Goal: Use online tool/utility: Utilize a website feature to perform a specific function

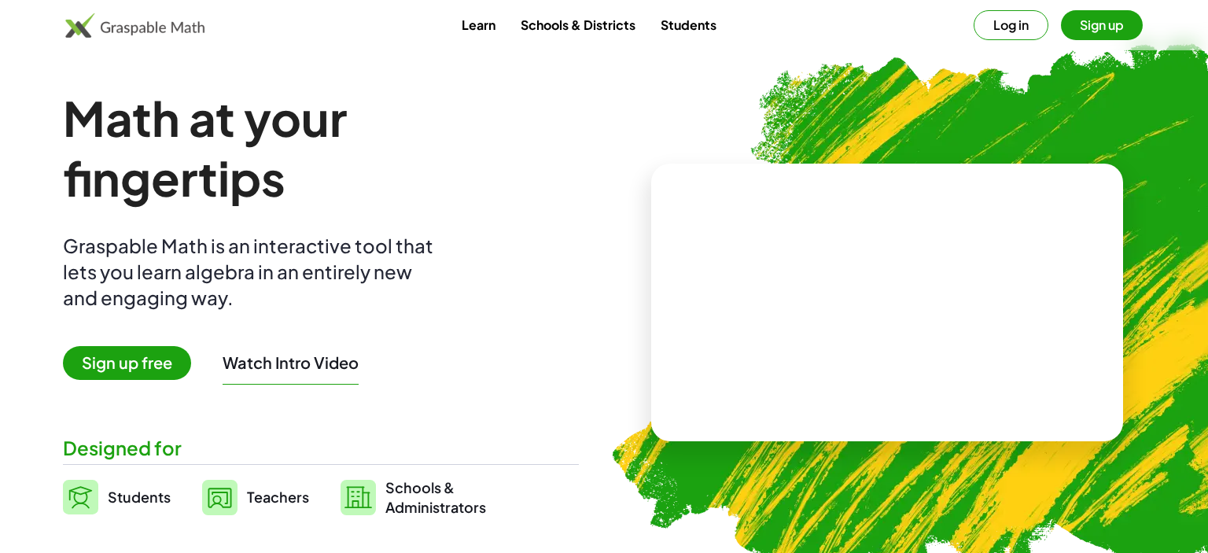
click at [156, 362] on span "Sign up free" at bounding box center [127, 363] width 128 height 34
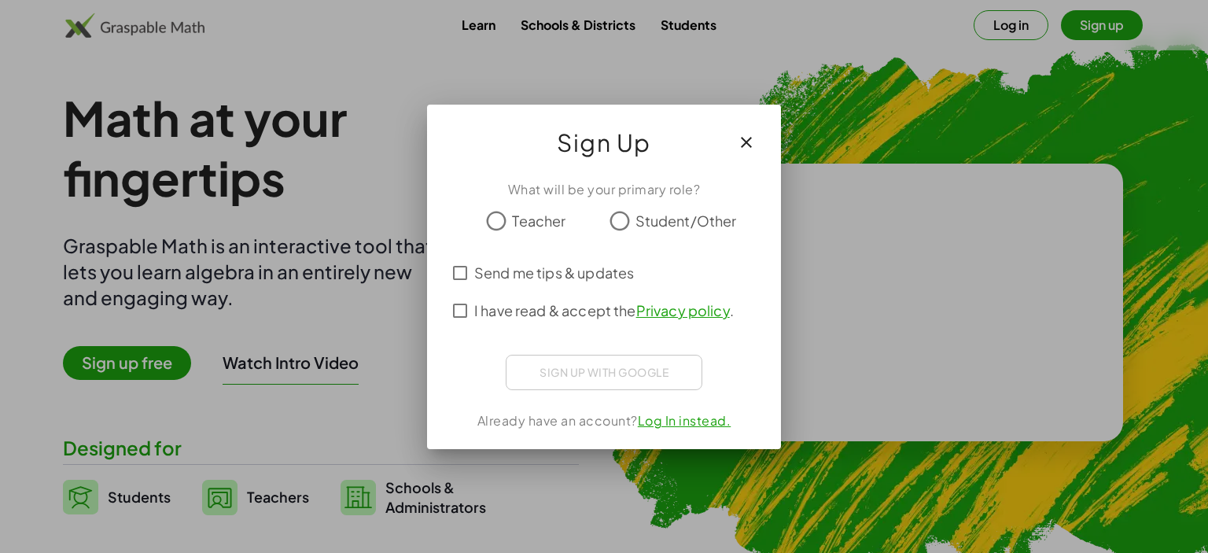
click at [156, 362] on div at bounding box center [604, 276] width 1208 height 553
click at [703, 222] on span "Student/Other" at bounding box center [685, 220] width 101 height 21
click at [643, 363] on div "Fazer login com o Google. Abre em uma nova guia" at bounding box center [603, 370] width 179 height 35
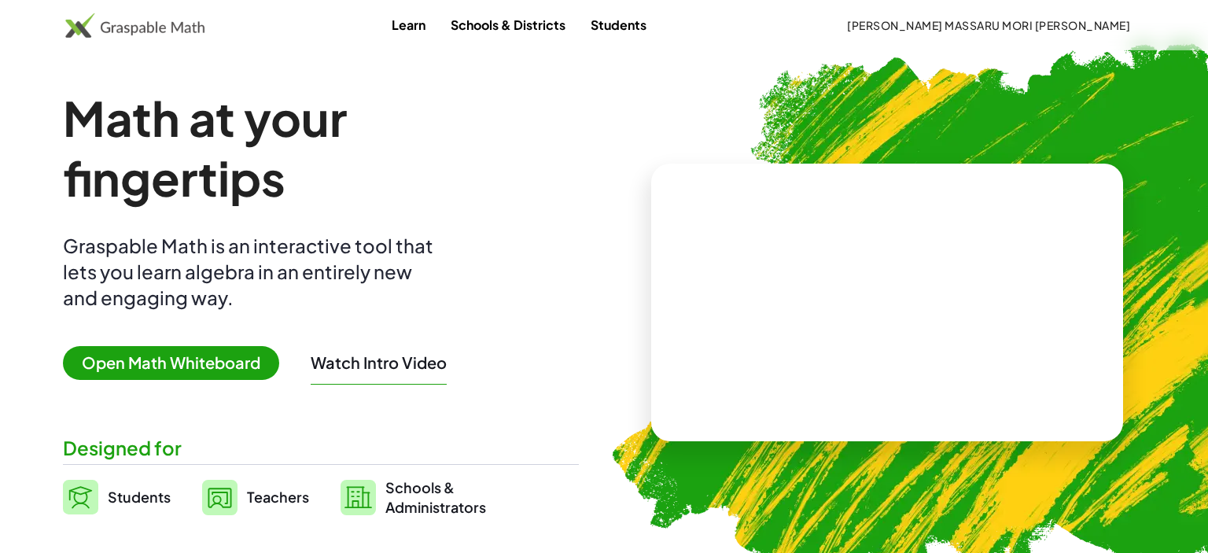
click at [200, 346] on span "Open Math Whiteboard" at bounding box center [171, 363] width 216 height 34
click at [1044, 32] on button "[PERSON_NAME] MASSARU MORI [PERSON_NAME]" at bounding box center [988, 25] width 308 height 28
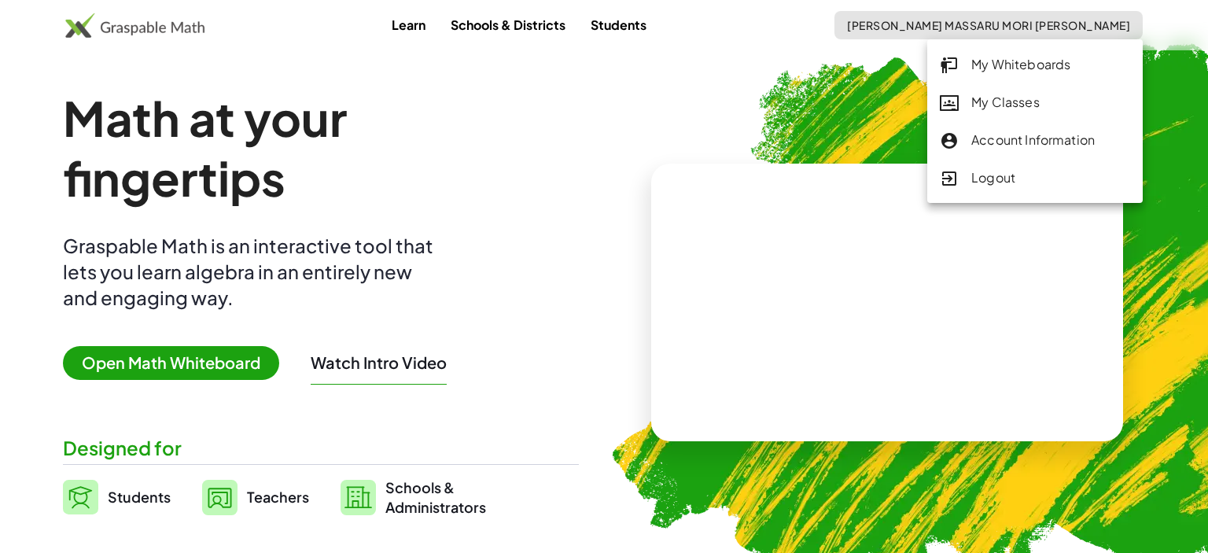
click at [964, 171] on div "Logout" at bounding box center [1035, 178] width 190 height 20
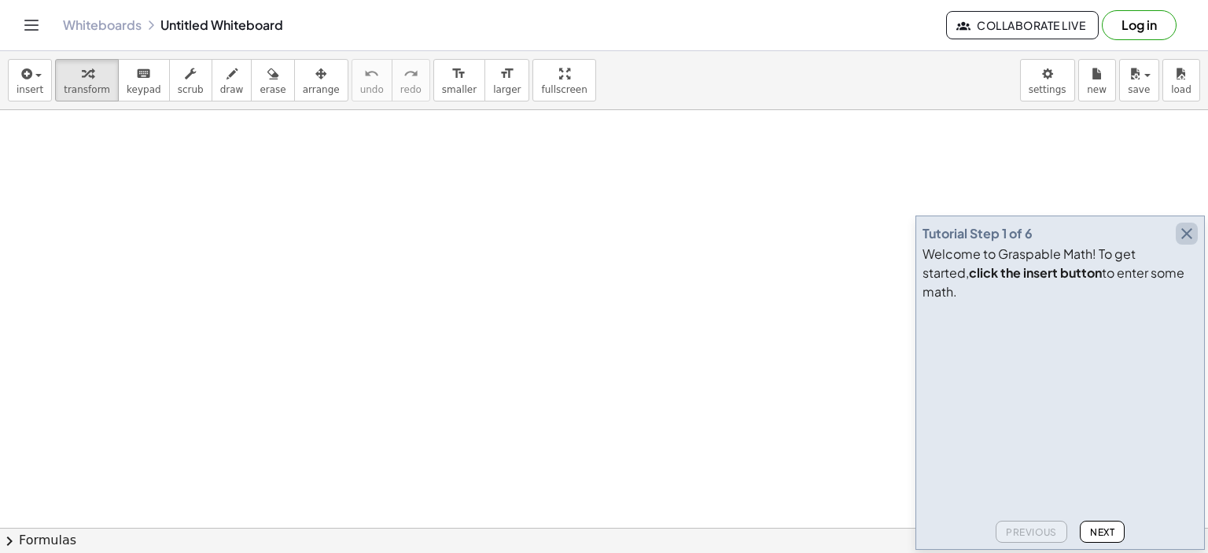
click at [1187, 243] on icon "button" at bounding box center [1186, 233] width 19 height 19
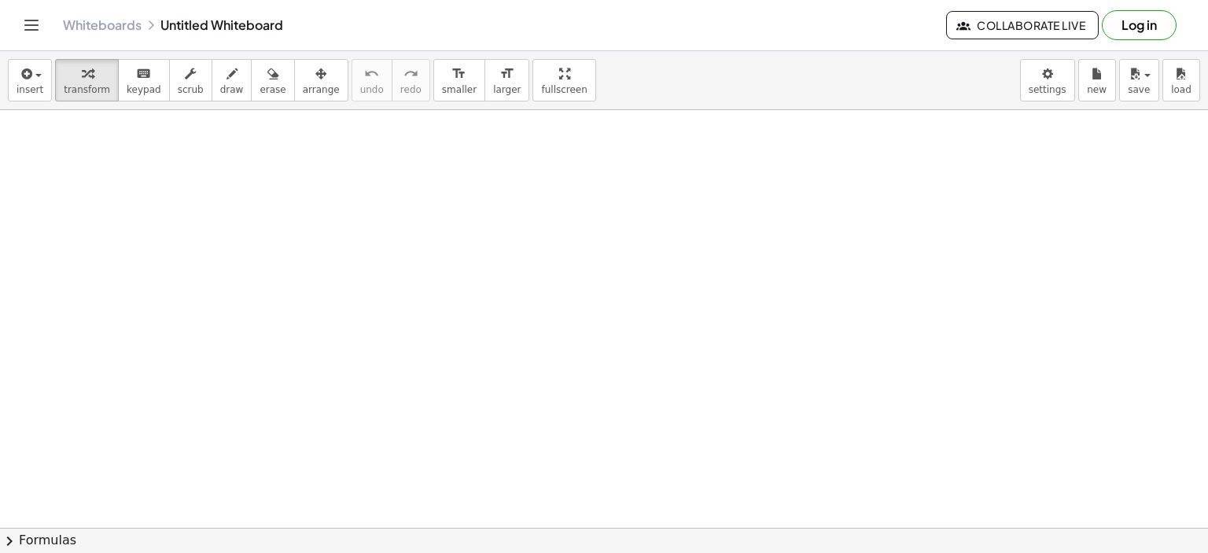
click at [1122, 31] on button "Log in" at bounding box center [1139, 25] width 75 height 30
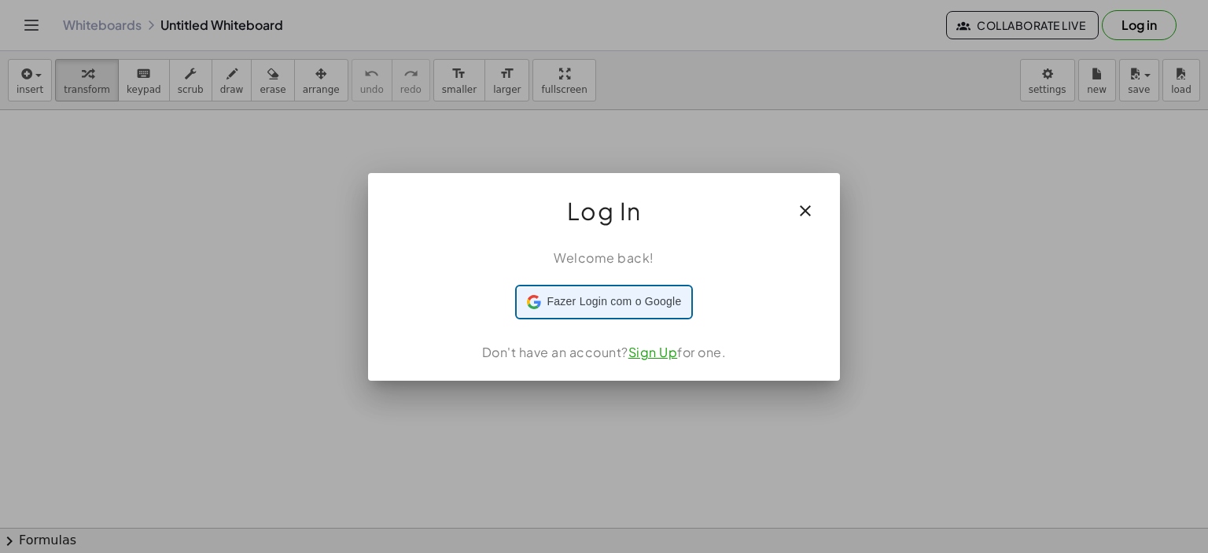
click at [593, 306] on span "Fazer Login com o Google" at bounding box center [614, 301] width 134 height 17
click at [653, 347] on link "Sign Up" at bounding box center [653, 352] width 50 height 17
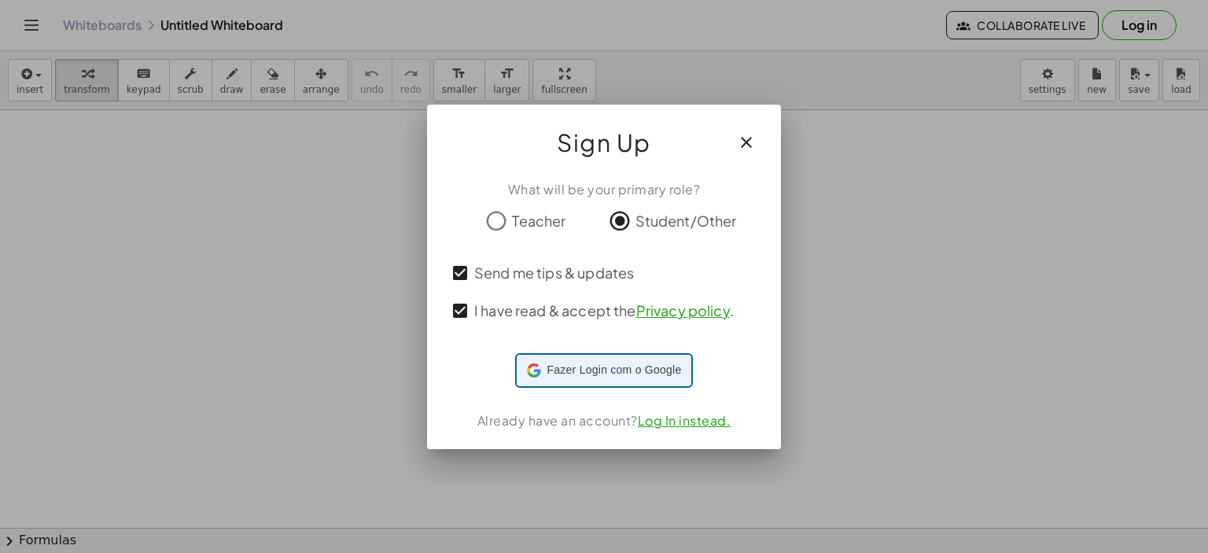
click at [571, 368] on span "Fazer Login com o Google" at bounding box center [614, 370] width 134 height 17
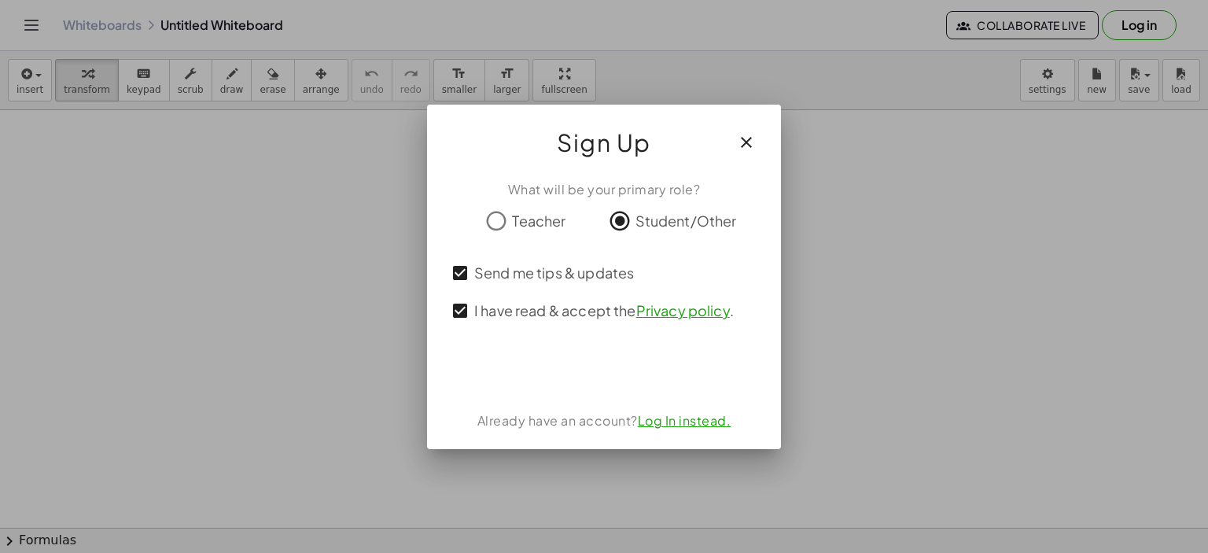
click at [657, 376] on div "Fazer login com o Google. Abre em uma nova guia" at bounding box center [604, 370] width 203 height 35
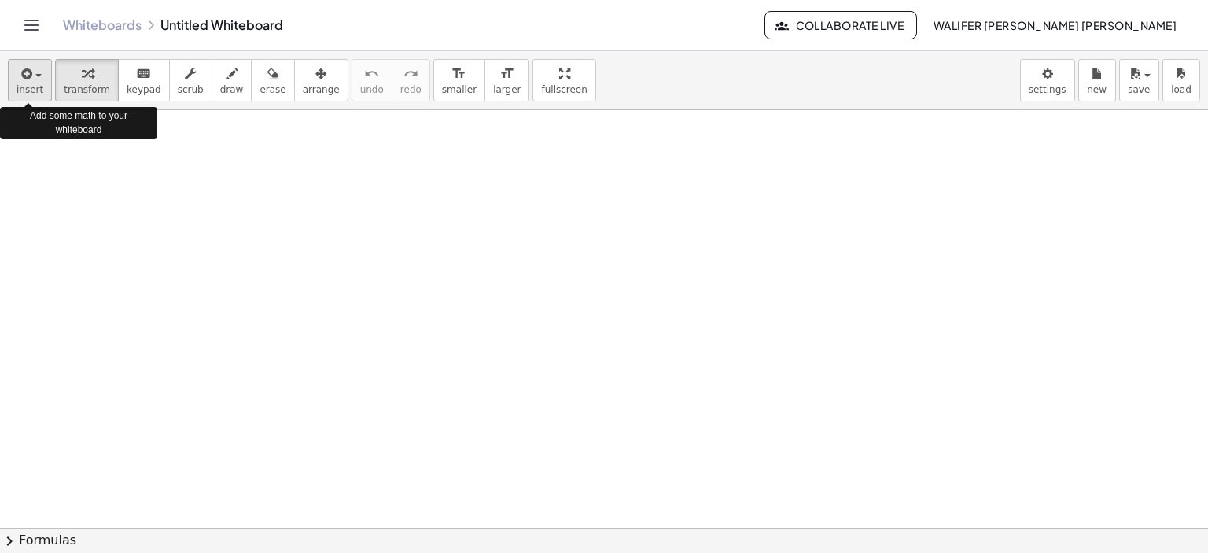
click at [46, 68] on button "insert" at bounding box center [30, 80] width 44 height 42
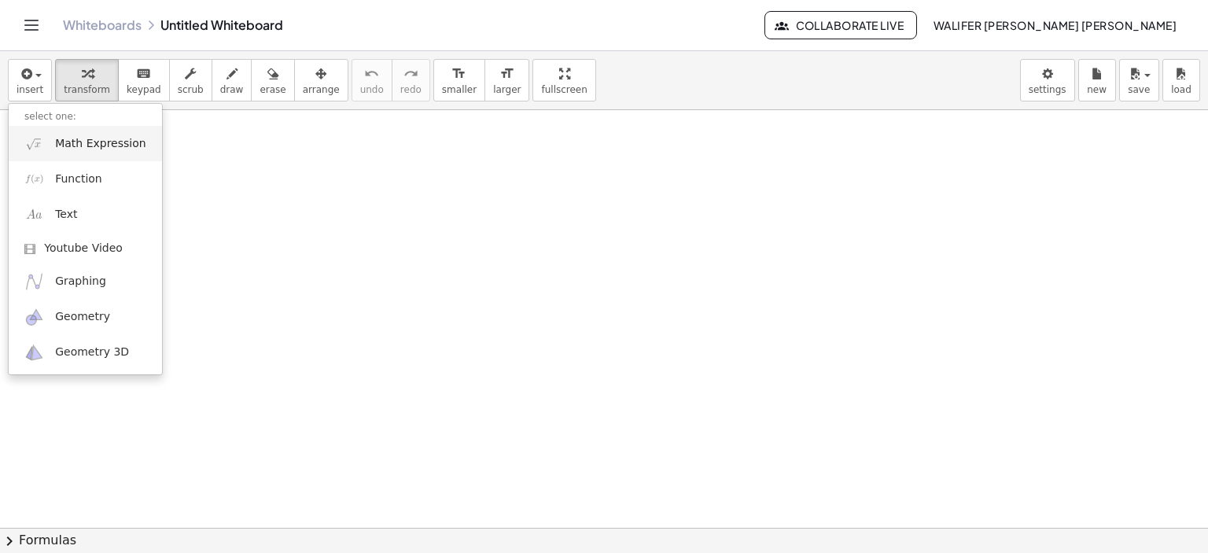
click at [110, 138] on span "Math Expression" at bounding box center [100, 144] width 90 height 16
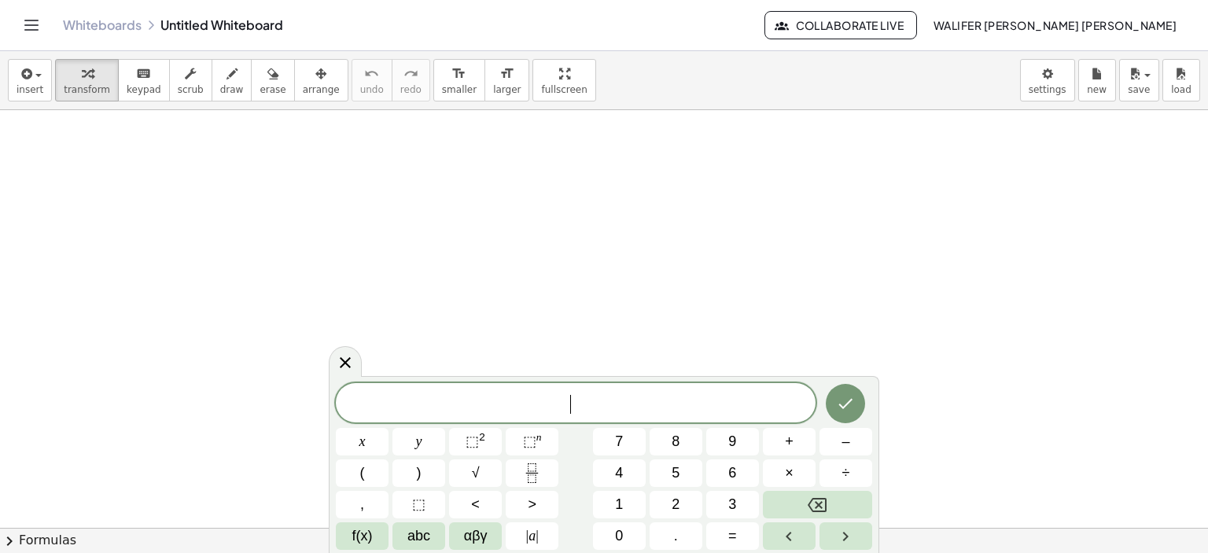
scroll to position [15, 0]
click at [366, 443] on button "x" at bounding box center [362, 442] width 53 height 28
click at [791, 455] on button "+" at bounding box center [789, 442] width 53 height 28
click at [626, 450] on button "7" at bounding box center [619, 442] width 53 height 28
click at [436, 448] on button "y" at bounding box center [418, 442] width 53 height 28
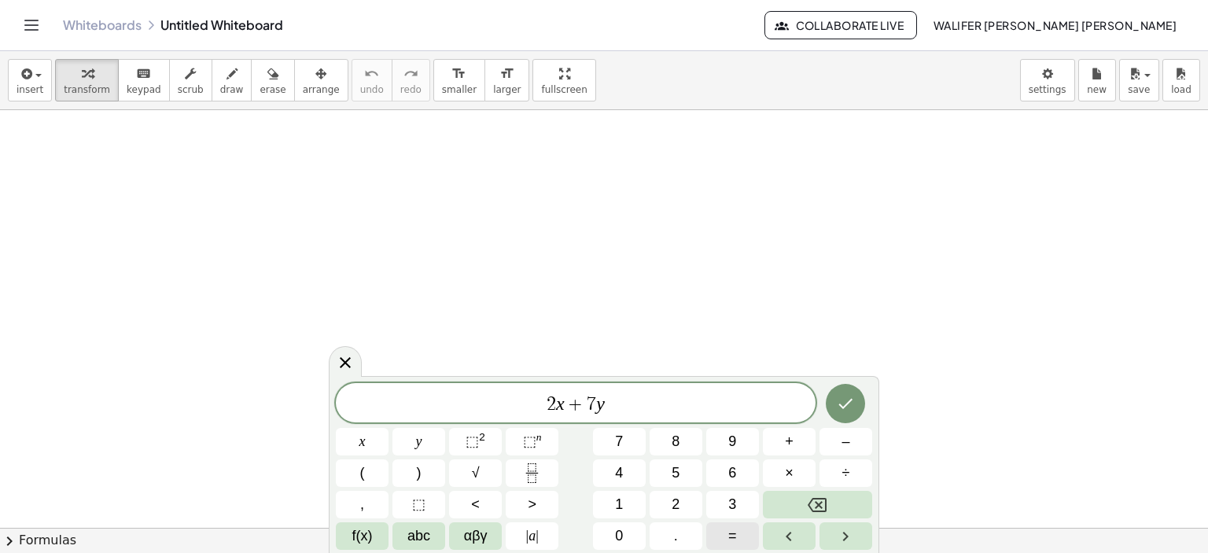
click at [712, 529] on button "=" at bounding box center [732, 536] width 53 height 28
click at [665, 492] on button "2" at bounding box center [676, 505] width 53 height 28
click at [845, 397] on icon "Done" at bounding box center [845, 403] width 19 height 19
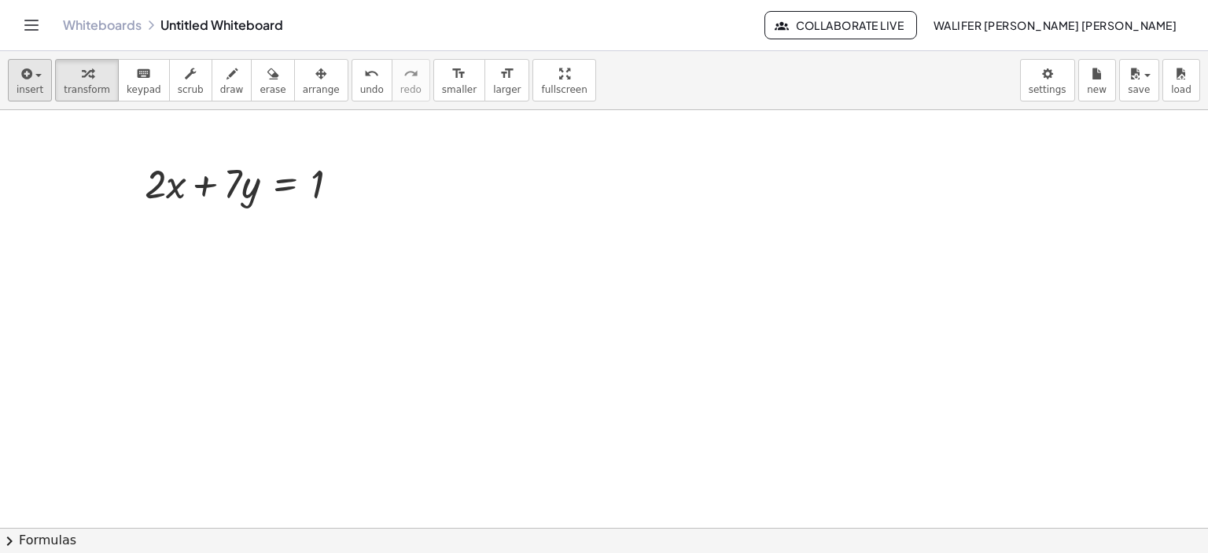
drag, startPoint x: 6, startPoint y: 74, endPoint x: 31, endPoint y: 77, distance: 25.4
click at [31, 77] on div "insert select one: Math Expression Function Text Youtube Video Graphing Geometr…" at bounding box center [604, 80] width 1208 height 59
click at [32, 77] on span "button" at bounding box center [33, 75] width 3 height 11
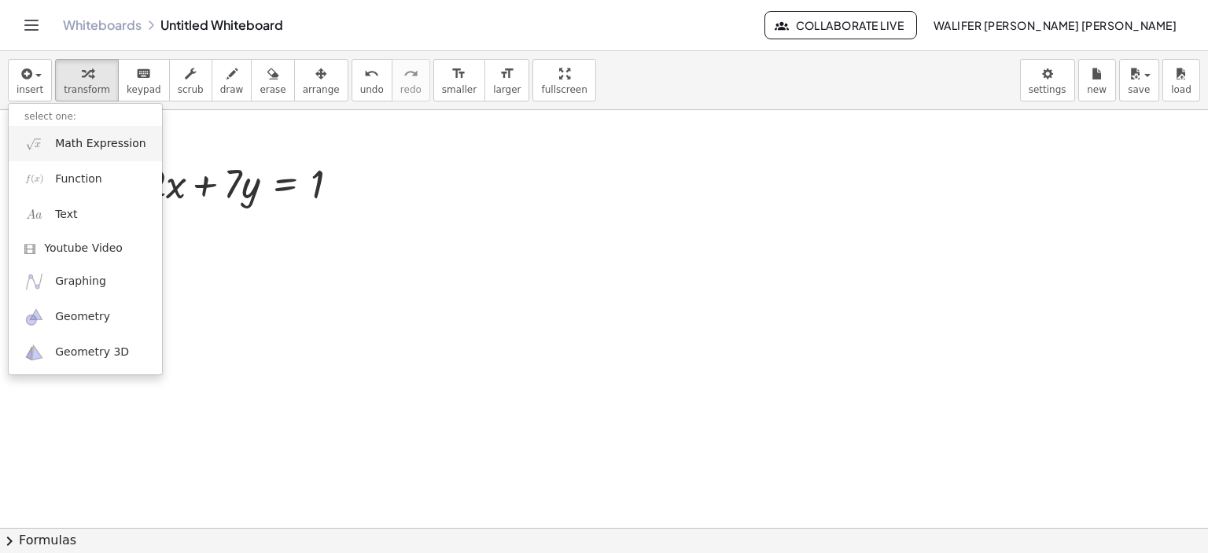
click at [72, 145] on span "Math Expression" at bounding box center [100, 144] width 90 height 16
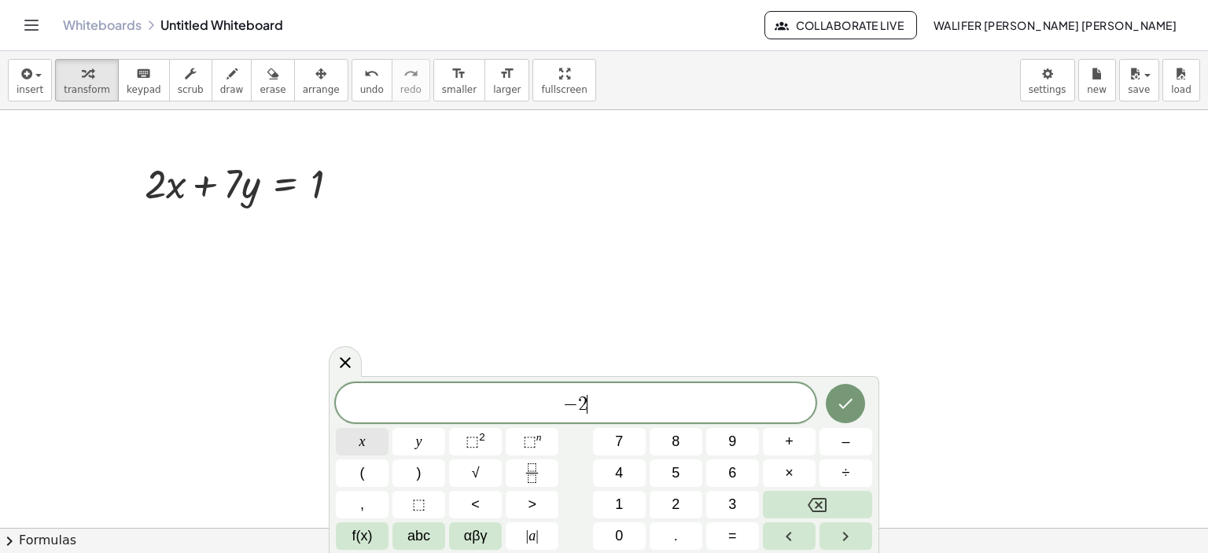
click at [381, 436] on button "x" at bounding box center [362, 442] width 53 height 28
click at [808, 433] on button "+" at bounding box center [789, 442] width 53 height 28
click at [724, 502] on button "3" at bounding box center [732, 505] width 53 height 28
click at [407, 437] on button "y" at bounding box center [418, 442] width 53 height 28
click at [729, 540] on span "=" at bounding box center [732, 535] width 9 height 21
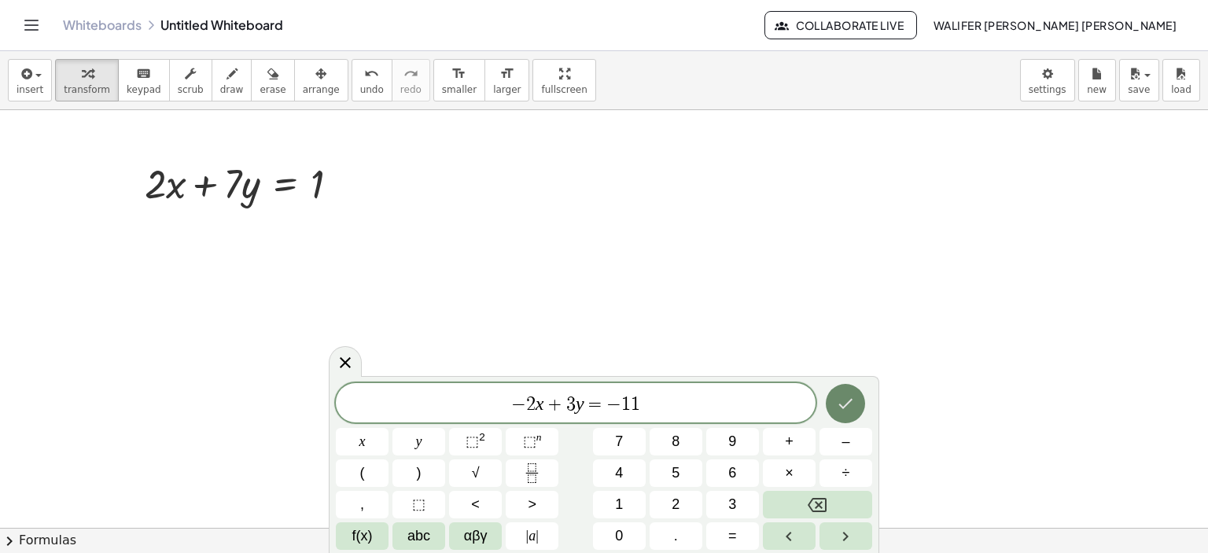
click at [839, 396] on icon "Done" at bounding box center [845, 403] width 19 height 19
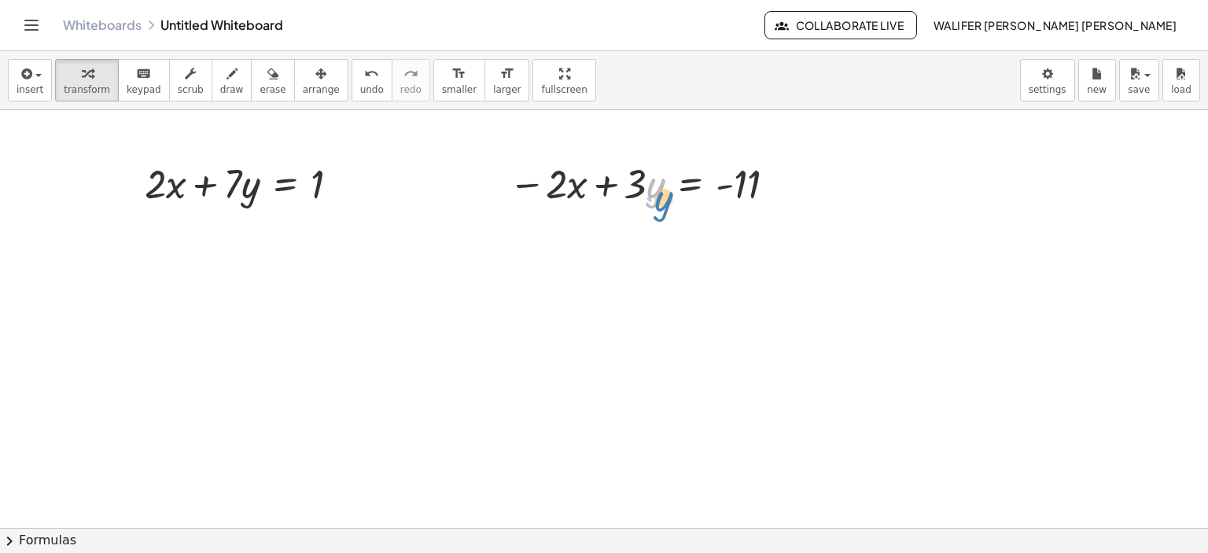
drag, startPoint x: 650, startPoint y: 198, endPoint x: 660, endPoint y: 208, distance: 14.5
click at [660, 208] on div at bounding box center [645, 182] width 289 height 53
drag, startPoint x: 565, startPoint y: 179, endPoint x: 560, endPoint y: 171, distance: 9.2
click at [560, 171] on div at bounding box center [645, 182] width 289 height 53
click at [521, 173] on div at bounding box center [645, 182] width 289 height 53
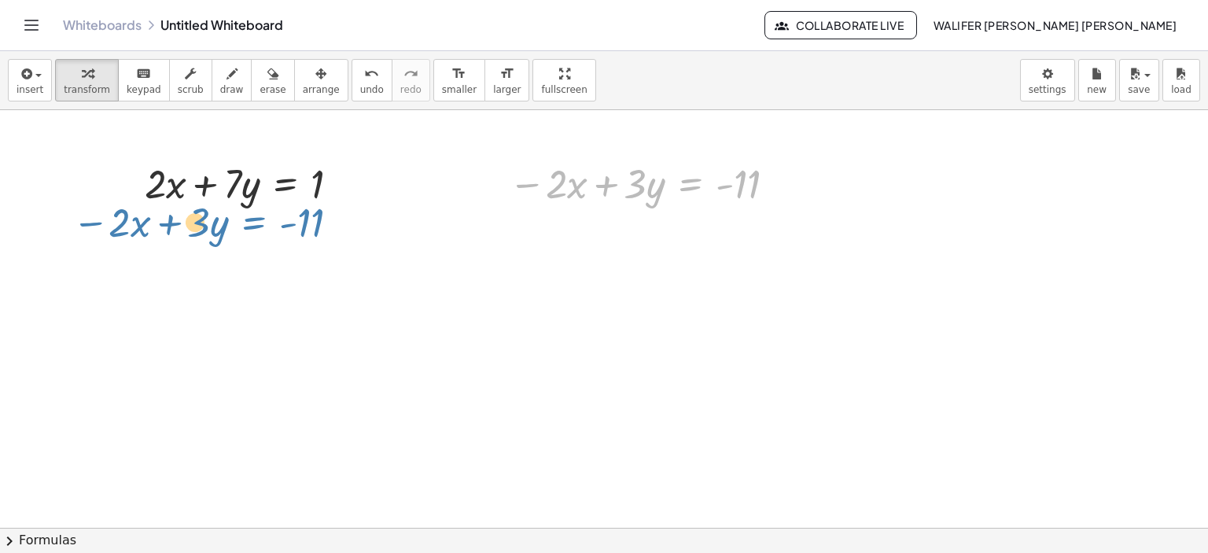
drag, startPoint x: 694, startPoint y: 184, endPoint x: 263, endPoint y: 226, distance: 432.2
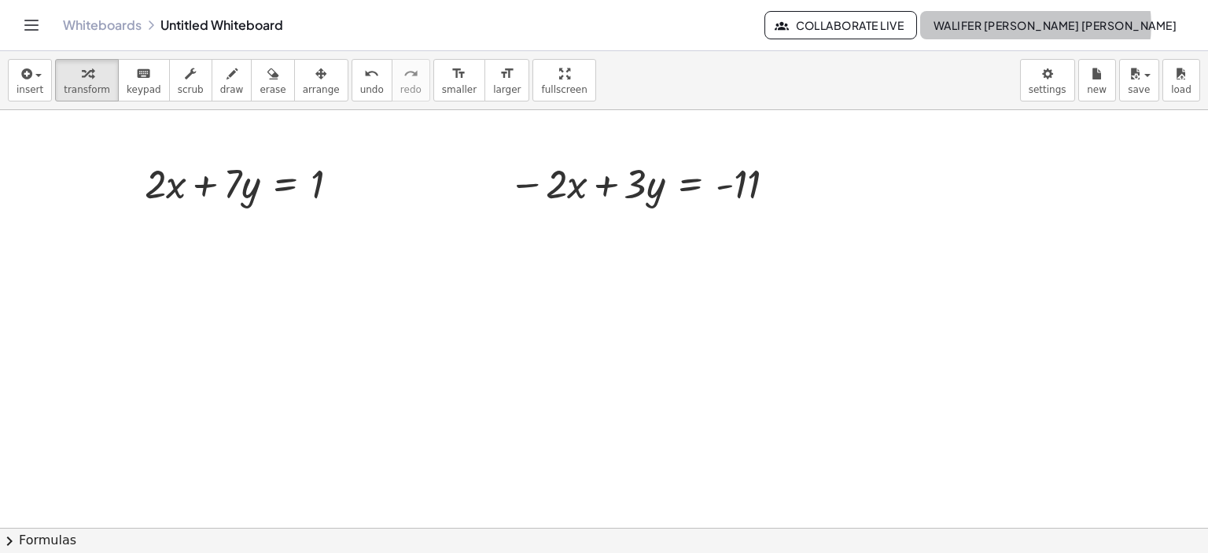
click at [1172, 33] on button "WALIFER [PERSON_NAME] [PERSON_NAME]" at bounding box center [1054, 25] width 269 height 28
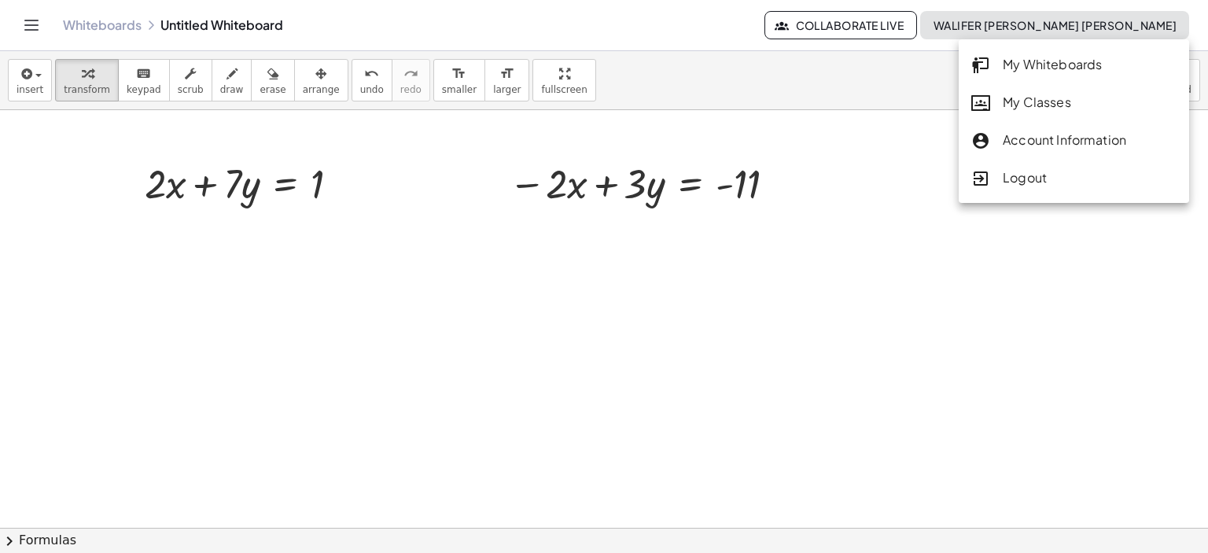
click at [1069, 175] on div "Logout" at bounding box center [1073, 178] width 205 height 20
